Goal: Find specific page/section: Find specific page/section

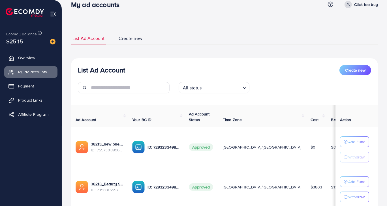
scroll to position [9, 0]
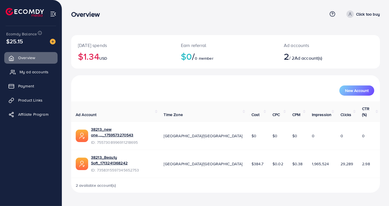
click at [39, 72] on span "My ad accounts" at bounding box center [34, 72] width 29 height 6
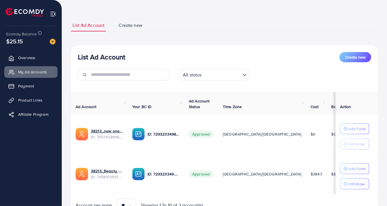
scroll to position [52, 0]
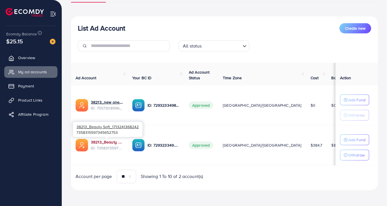
click at [104, 140] on link "38213_Beauty Soft_1713241368242" at bounding box center [107, 142] width 32 height 6
